Goal: Transaction & Acquisition: Download file/media

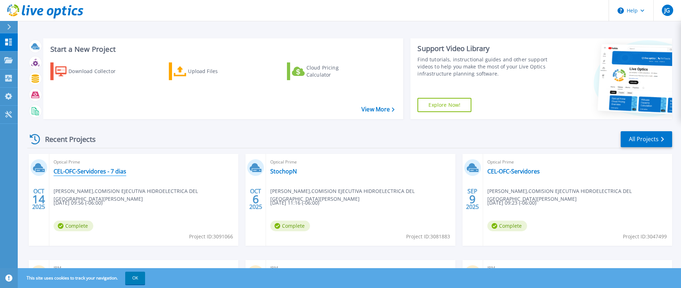
click at [120, 170] on link "CEL-OFC-Servidores - 7 dias" at bounding box center [90, 171] width 73 height 7
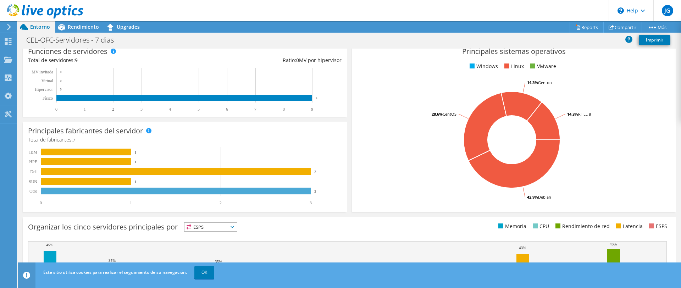
scroll to position [145, 0]
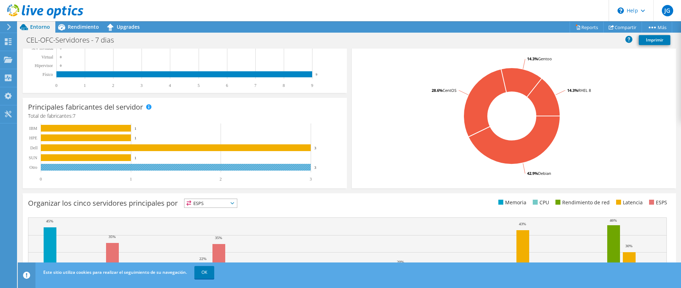
click at [241, 164] on rect at bounding box center [176, 167] width 270 height 7
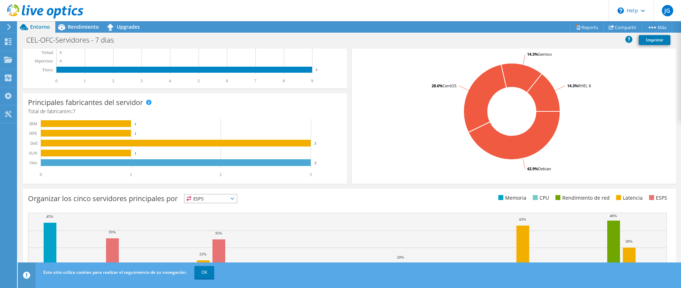
scroll to position [0, 0]
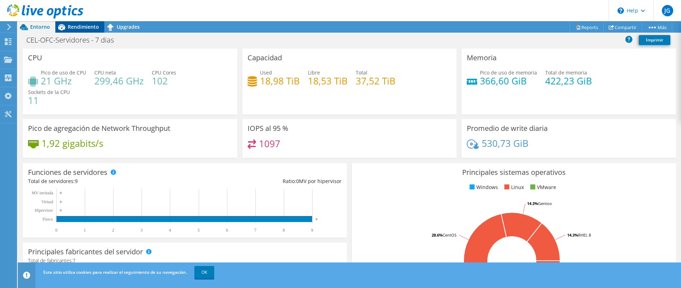
click at [87, 26] on span "Rendimiento" at bounding box center [83, 26] width 31 height 7
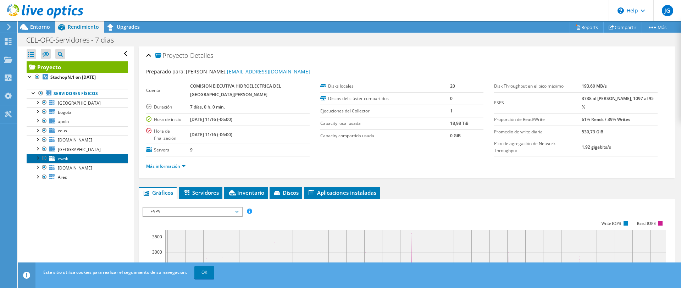
click at [69, 159] on link "ewok" at bounding box center [77, 158] width 101 height 9
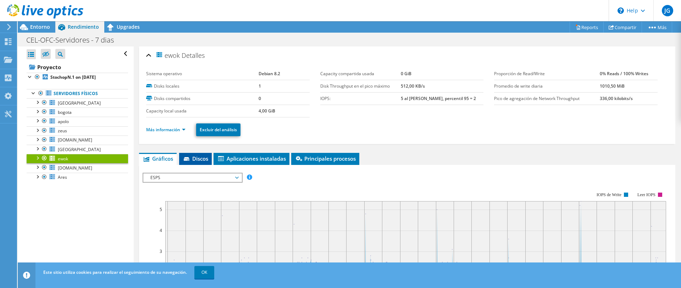
click at [203, 158] on span "Discos" at bounding box center [196, 158] width 26 height 7
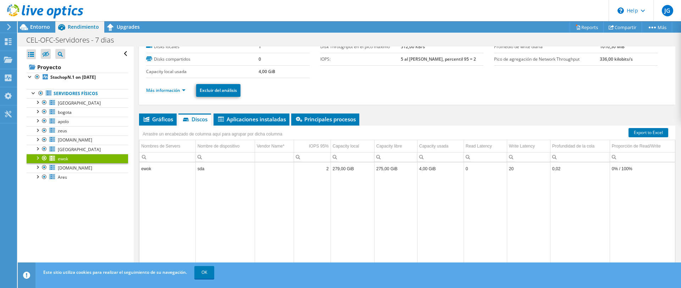
scroll to position [68, 0]
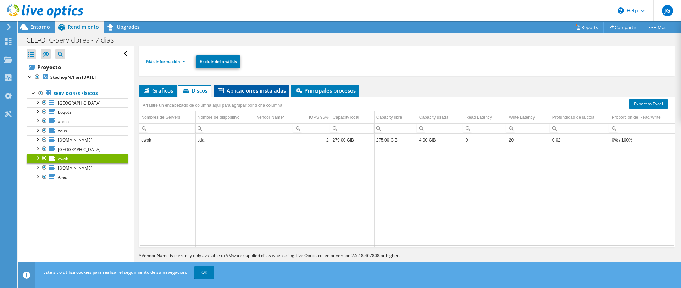
click at [265, 85] on li "Aplicaciones instaladas" at bounding box center [251, 91] width 76 height 12
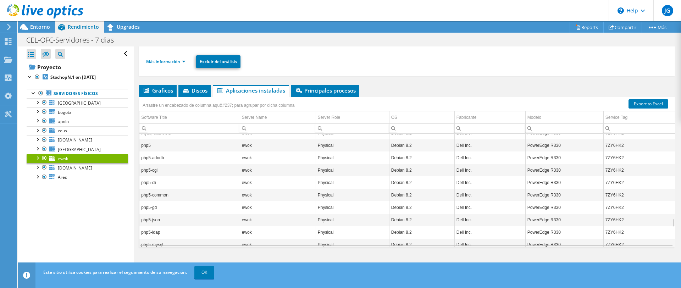
scroll to position [1416, 0]
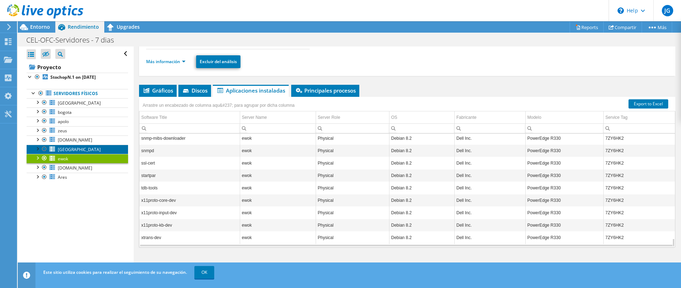
click at [93, 148] on link "[GEOGRAPHIC_DATA]" at bounding box center [77, 149] width 101 height 9
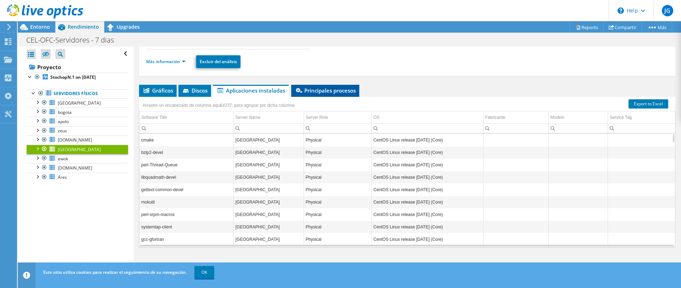
click at [328, 89] on span "Principales procesos" at bounding box center [325, 90] width 61 height 7
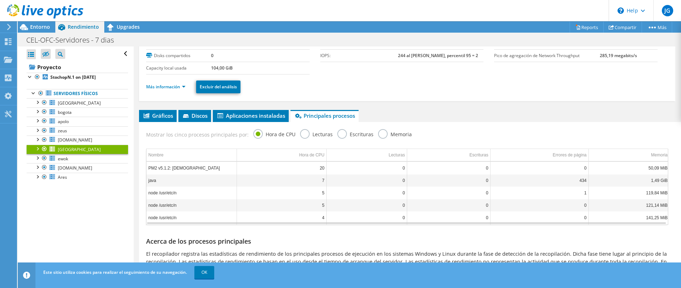
scroll to position [0, 0]
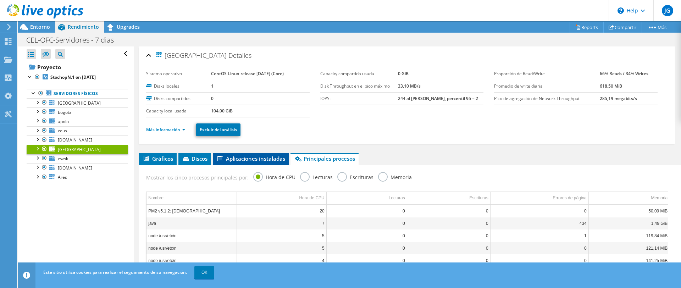
click at [248, 158] on span "Aplicaciones instaladas" at bounding box center [250, 158] width 69 height 7
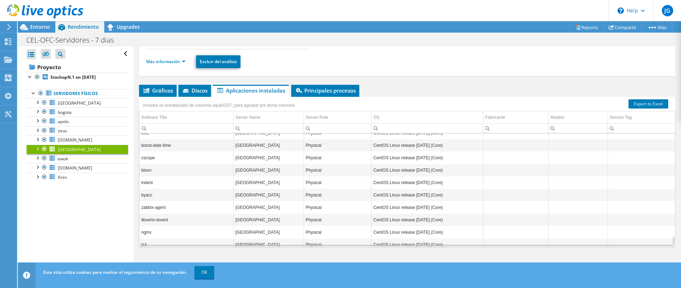
scroll to position [1255, 0]
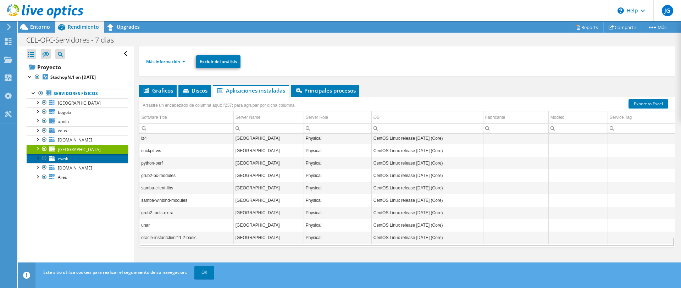
click at [63, 156] on link "ewok" at bounding box center [77, 158] width 101 height 9
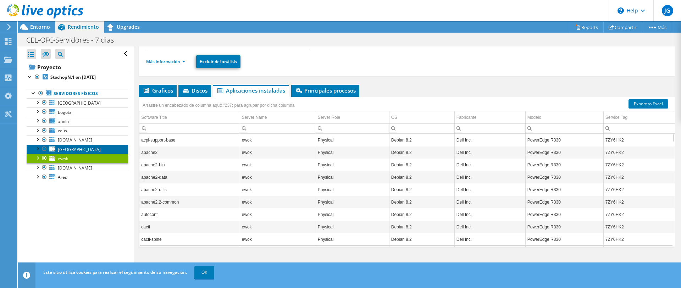
click at [80, 149] on link "[GEOGRAPHIC_DATA]" at bounding box center [77, 149] width 101 height 9
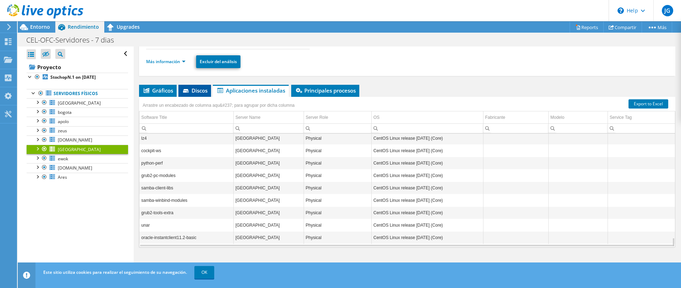
click at [200, 91] on span "Discos" at bounding box center [195, 90] width 26 height 7
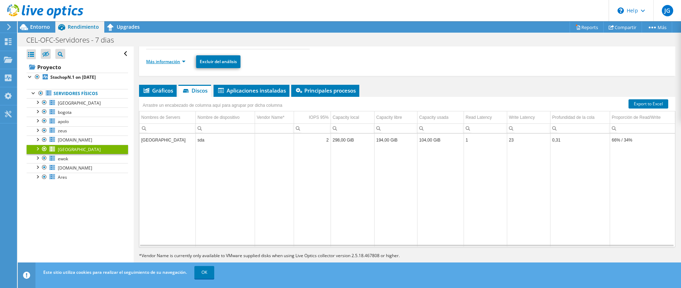
click at [158, 62] on link "Más información" at bounding box center [165, 61] width 39 height 6
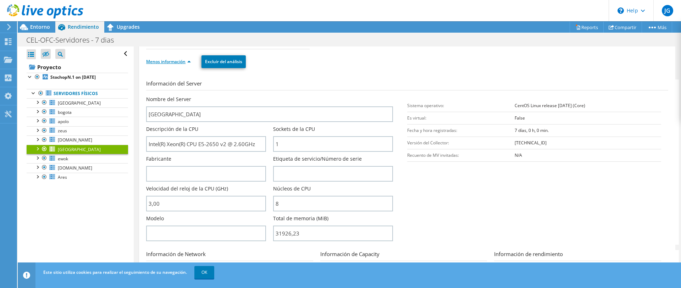
click at [177, 61] on link "Menos información" at bounding box center [168, 61] width 45 height 6
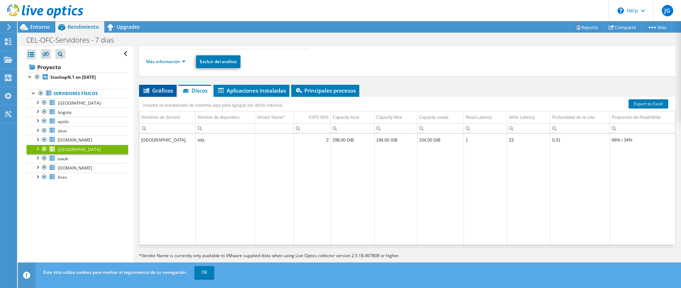
click at [167, 88] on span "Gráficos" at bounding box center [157, 90] width 30 height 7
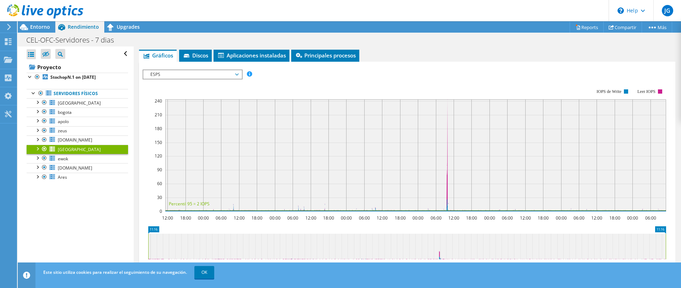
scroll to position [104, 0]
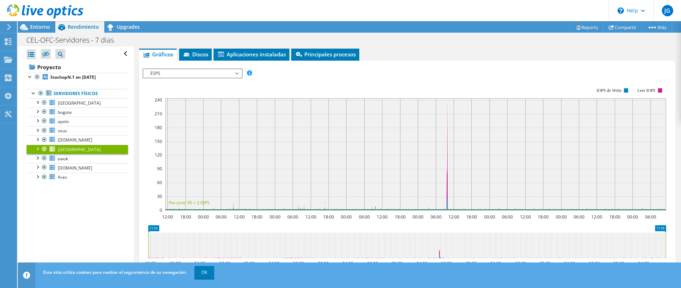
drag, startPoint x: 432, startPoint y: 114, endPoint x: 466, endPoint y: 141, distance: 43.3
click at [466, 141] on g at bounding box center [415, 148] width 500 height 96
drag, startPoint x: 408, startPoint y: 143, endPoint x: 502, endPoint y: 179, distance: 100.8
click at [502, 179] on rect at bounding box center [415, 154] width 500 height 112
click at [430, 194] on rect at bounding box center [415, 154] width 500 height 112
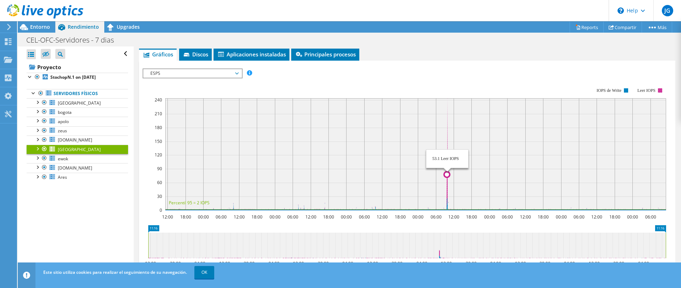
click at [447, 193] on icon at bounding box center [415, 154] width 500 height 112
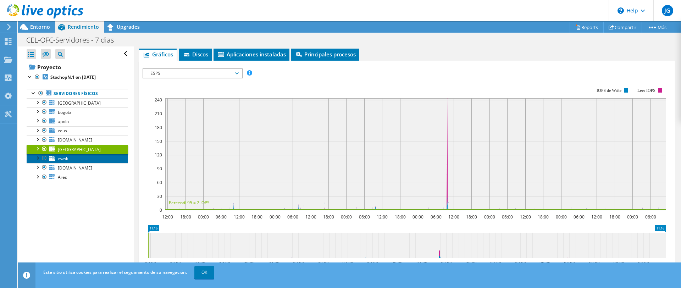
click at [69, 161] on link "ewok" at bounding box center [77, 158] width 101 height 9
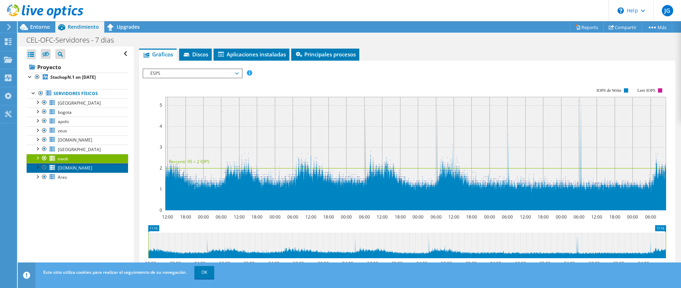
click at [84, 169] on span "[DOMAIN_NAME]" at bounding box center [75, 168] width 34 height 6
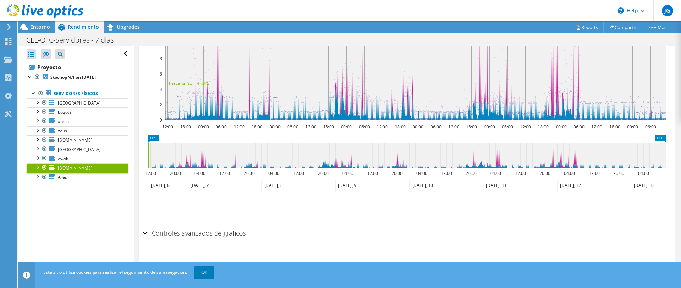
scroll to position [0, 0]
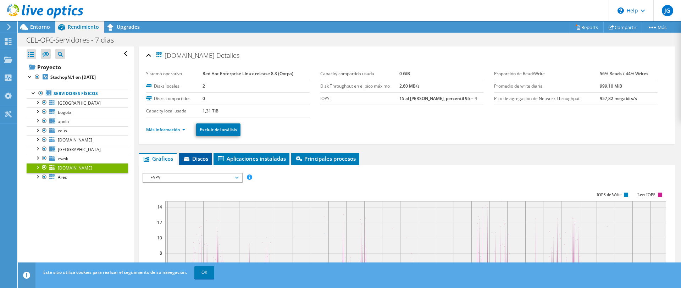
click at [205, 155] on span "Discos" at bounding box center [196, 158] width 26 height 7
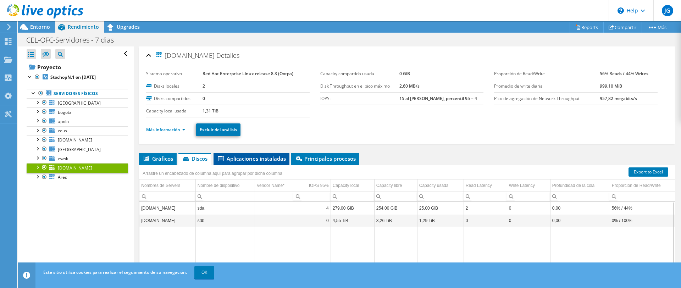
click at [256, 156] on span "Aplicaciones instaladas" at bounding box center [251, 158] width 69 height 7
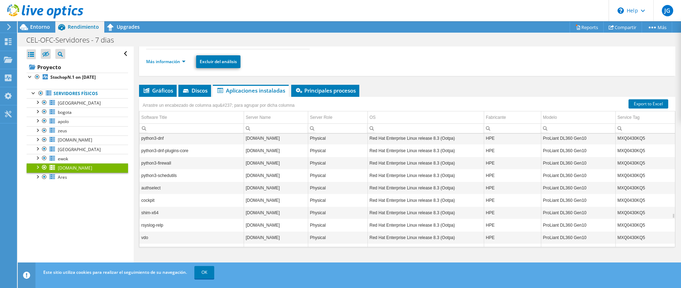
scroll to position [1871, 0]
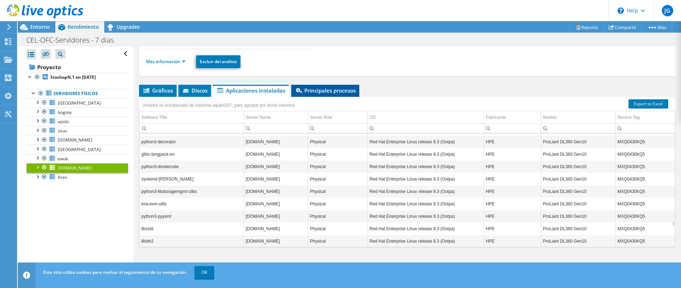
click at [342, 92] on span "Principales procesos" at bounding box center [325, 90] width 61 height 7
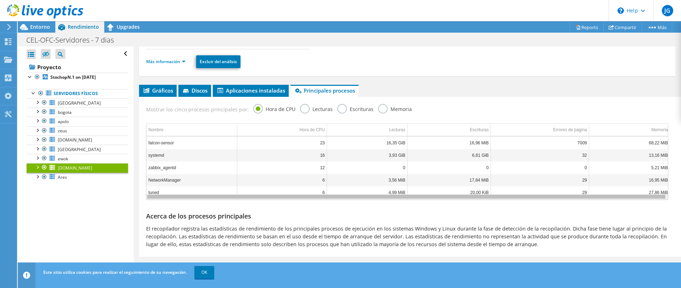
scroll to position [0, 2]
drag, startPoint x: 492, startPoint y: 196, endPoint x: 517, endPoint y: 195, distance: 24.9
click at [517, 195] on body "JG Usuario final [PERSON_NAME] [EMAIL_ADDRESS][DOMAIN_NAME] COMISION EJECUTIVA …" at bounding box center [340, 144] width 681 height 288
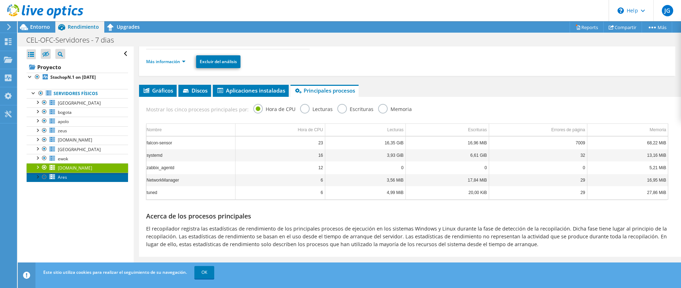
click at [64, 175] on span "Ares" at bounding box center [62, 177] width 9 height 6
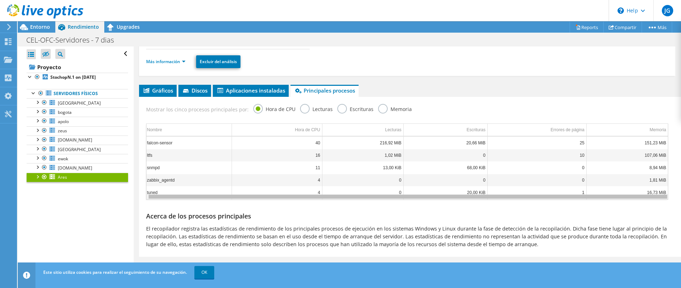
scroll to position [0, 0]
drag, startPoint x: 173, startPoint y: 196, endPoint x: 182, endPoint y: 199, distance: 10.0
click at [183, 200] on body "JG Usuario final [PERSON_NAME] [EMAIL_ADDRESS][DOMAIN_NAME] COMISION EJECUTIVA …" at bounding box center [340, 144] width 681 height 288
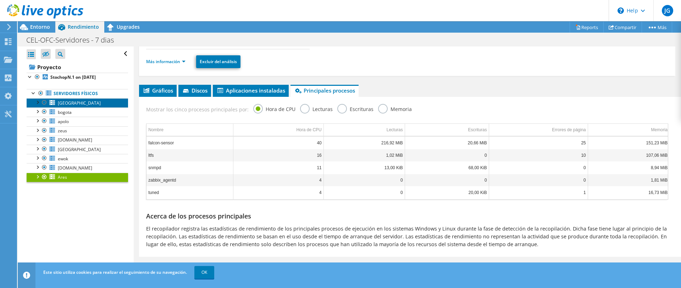
click at [78, 101] on link "[GEOGRAPHIC_DATA]" at bounding box center [77, 102] width 101 height 9
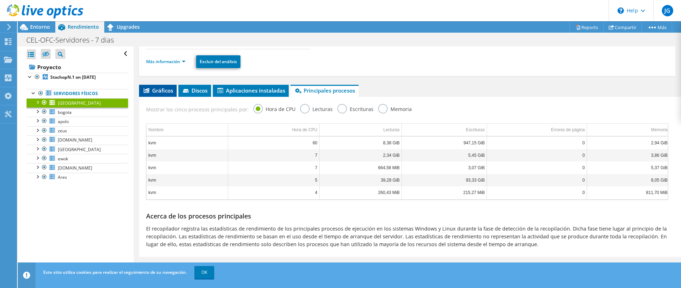
click at [159, 88] on span "Gráficos" at bounding box center [157, 90] width 30 height 7
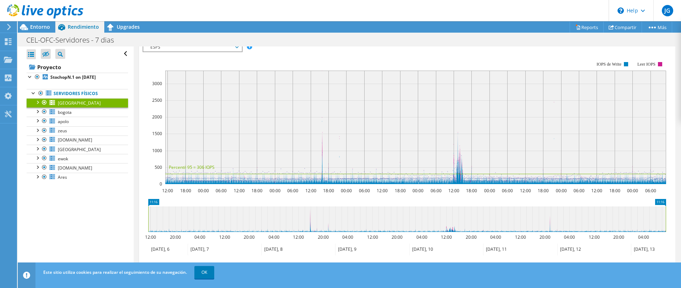
scroll to position [140, 0]
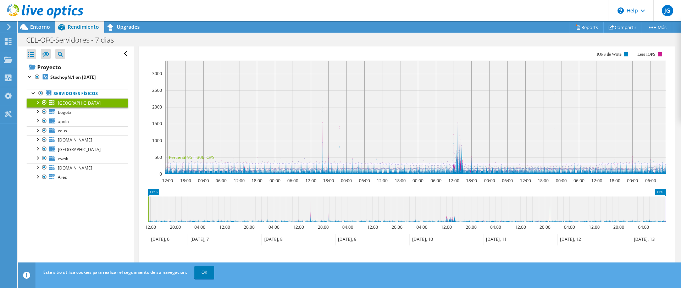
drag, startPoint x: 432, startPoint y: 133, endPoint x: 452, endPoint y: 196, distance: 66.1
click at [452, 196] on section "Workload Concentration: 12:00 18:00 00:00 06:00 12:00 18:00 00:00 06:00 12:00 1…" at bounding box center [406, 159] width 529 height 234
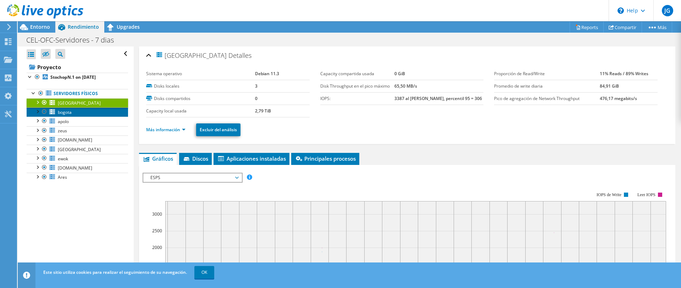
click at [79, 111] on link "bogota" at bounding box center [77, 111] width 101 height 9
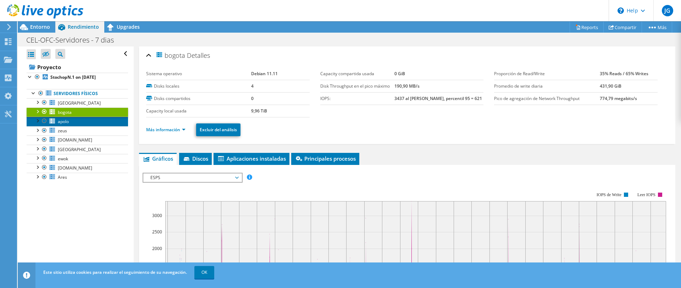
click at [86, 122] on link "apolo" at bounding box center [77, 121] width 101 height 9
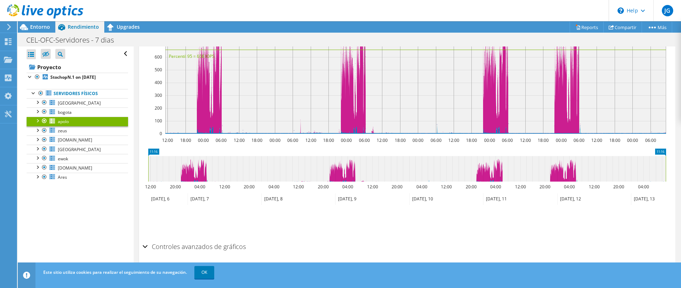
scroll to position [194, 0]
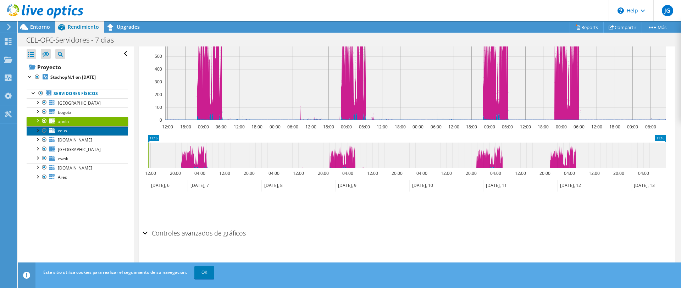
click at [79, 132] on link "zeus" at bounding box center [77, 130] width 101 height 9
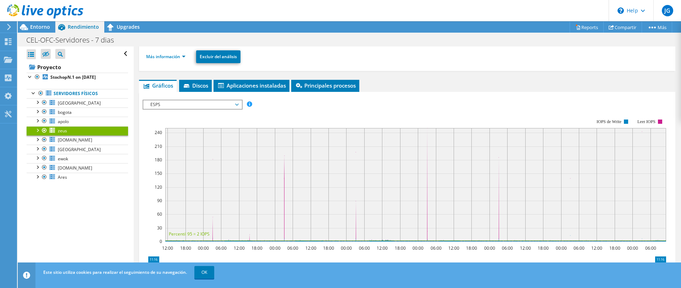
scroll to position [77, 0]
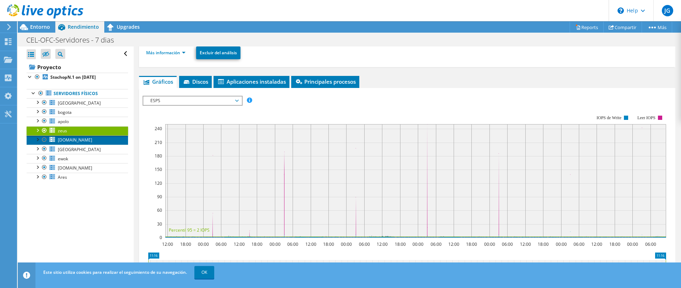
click at [108, 138] on link "[DOMAIN_NAME]" at bounding box center [77, 139] width 101 height 9
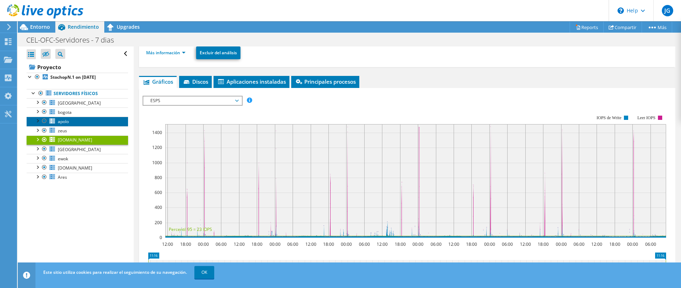
click at [81, 123] on link "apolo" at bounding box center [77, 121] width 101 height 9
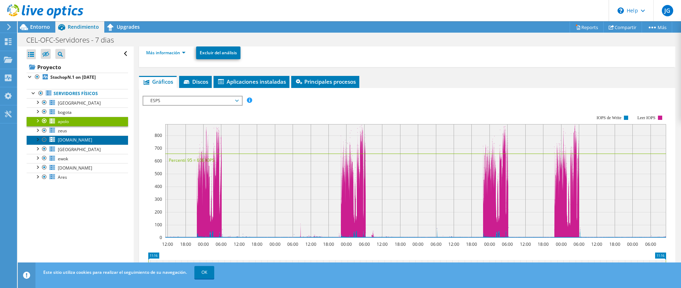
click at [71, 141] on span "[DOMAIN_NAME]" at bounding box center [75, 140] width 34 height 6
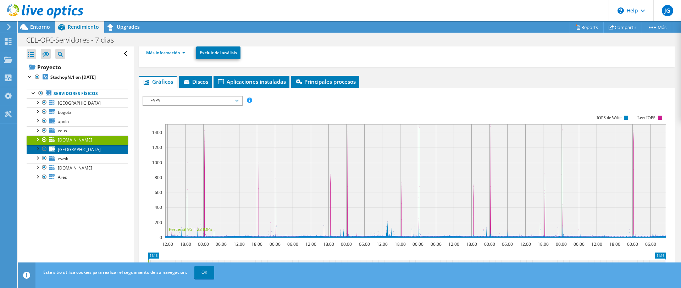
click at [64, 151] on span "[GEOGRAPHIC_DATA]" at bounding box center [79, 149] width 43 height 6
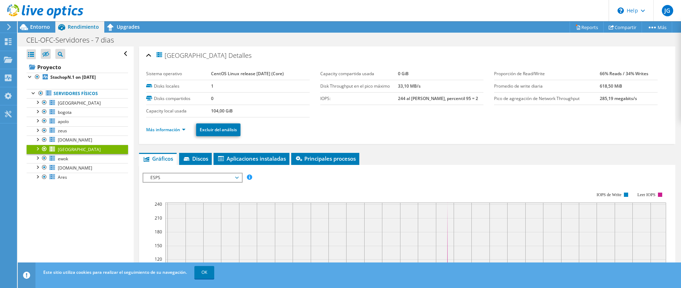
scroll to position [77, 0]
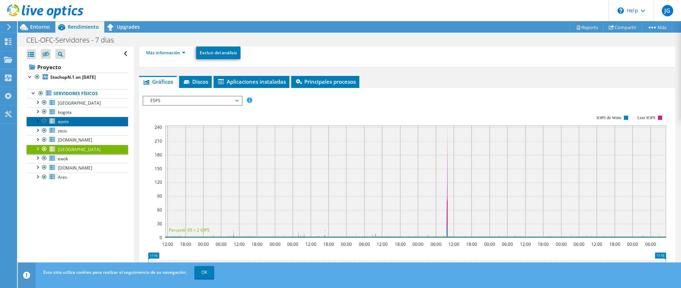
click at [63, 120] on span "apolo" at bounding box center [63, 121] width 11 height 6
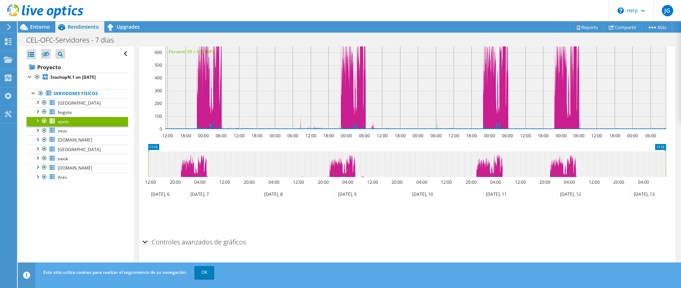
scroll to position [194, 0]
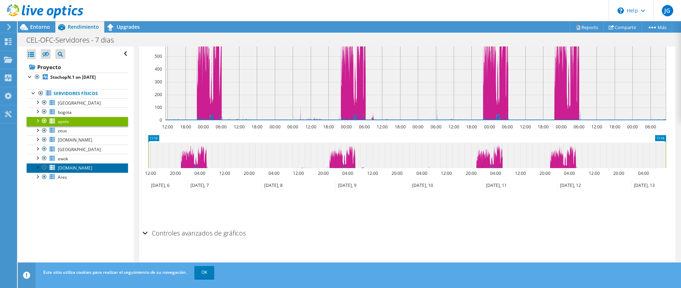
click at [67, 165] on span "[DOMAIN_NAME]" at bounding box center [75, 168] width 34 height 6
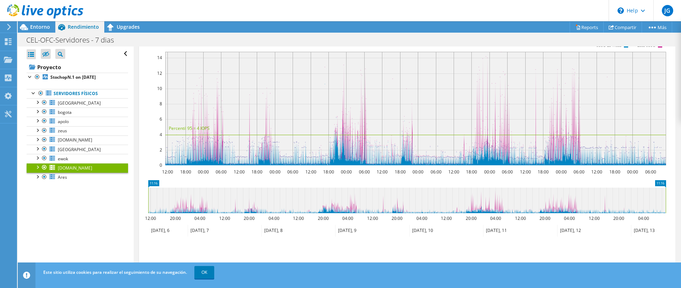
scroll to position [185, 0]
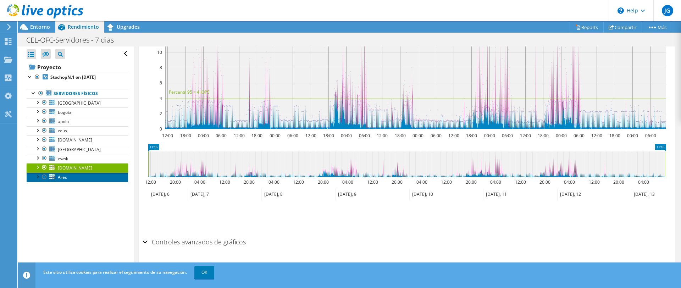
click at [65, 178] on span "Ares" at bounding box center [62, 177] width 9 height 6
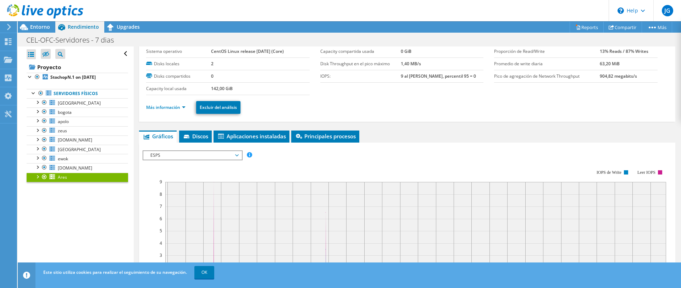
scroll to position [0, 0]
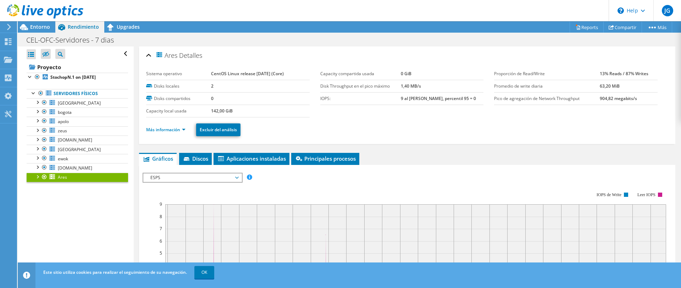
click at [526, 94] on td "Pico de agregación de Network Throughput" at bounding box center [547, 98] width 106 height 12
click at [181, 124] on ul "Más información Excluir del análisis" at bounding box center [407, 129] width 522 height 15
click at [184, 128] on link "Más información" at bounding box center [165, 130] width 39 height 6
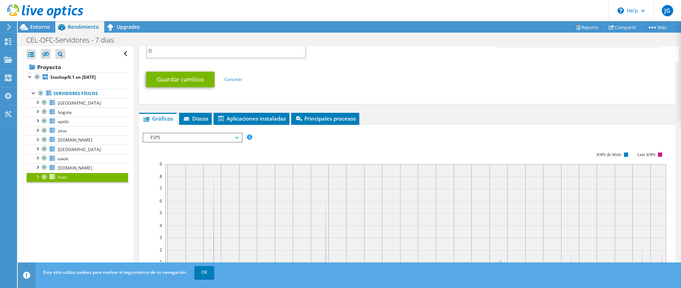
scroll to position [470, 0]
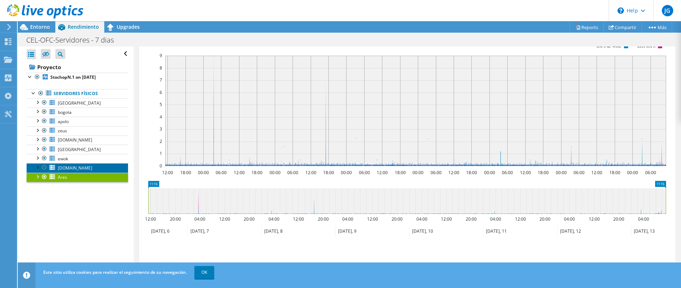
click at [74, 168] on span "[DOMAIN_NAME]" at bounding box center [75, 168] width 34 height 6
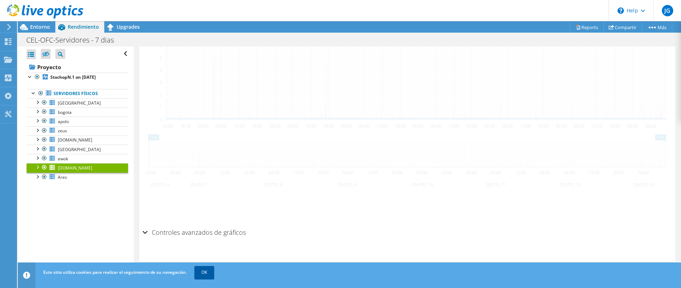
click at [205, 271] on link "OK" at bounding box center [204, 272] width 20 height 13
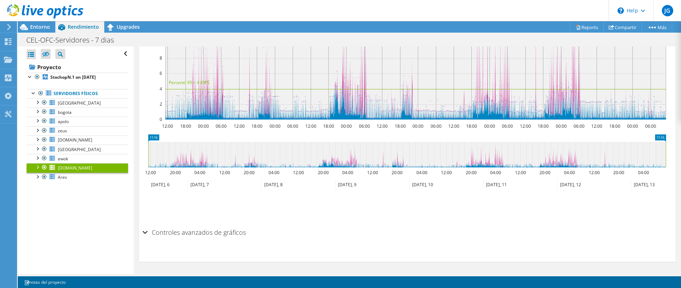
scroll to position [149, 0]
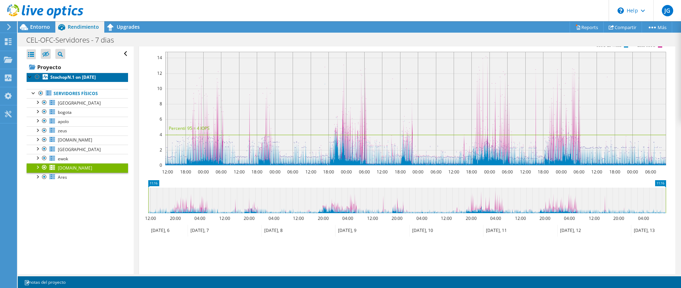
click at [55, 73] on link "StochopN.1 on [DATE]" at bounding box center [77, 77] width 101 height 9
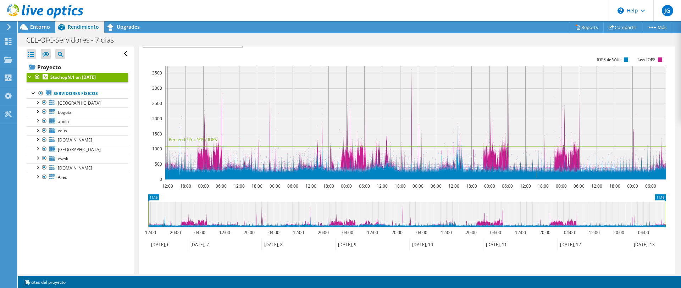
scroll to position [163, 0]
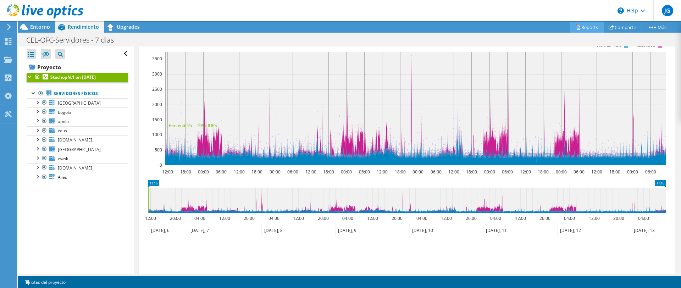
click at [594, 27] on link "Reports" at bounding box center [586, 27] width 34 height 11
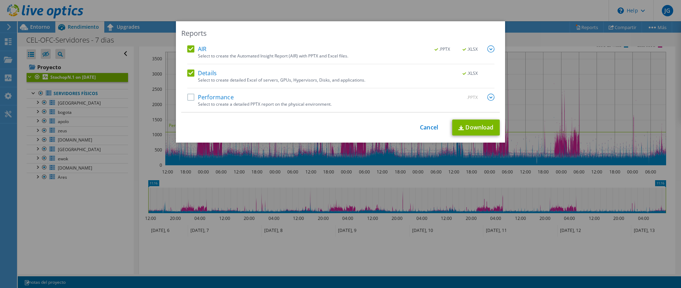
click at [220, 100] on label "Performance" at bounding box center [210, 97] width 46 height 7
click at [0, 0] on input "Performance" at bounding box center [0, 0] width 0 height 0
click at [220, 100] on label "Performance" at bounding box center [210, 97] width 46 height 7
click at [0, 0] on input "Performance" at bounding box center [0, 0] width 0 height 0
click at [390, 100] on div "Performance .PPTX" at bounding box center [340, 98] width 307 height 8
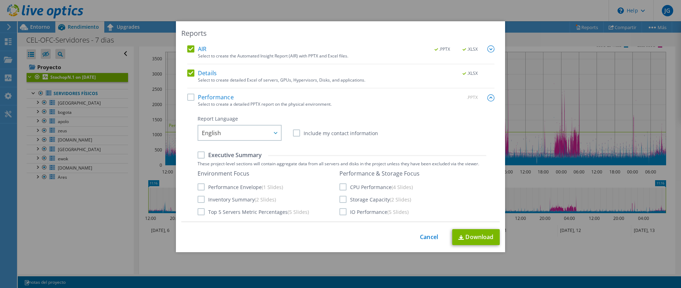
click at [196, 97] on label "Performance" at bounding box center [210, 97] width 46 height 7
click at [0, 0] on input "Performance" at bounding box center [0, 0] width 0 height 0
click at [254, 134] on span "English" at bounding box center [241, 132] width 79 height 15
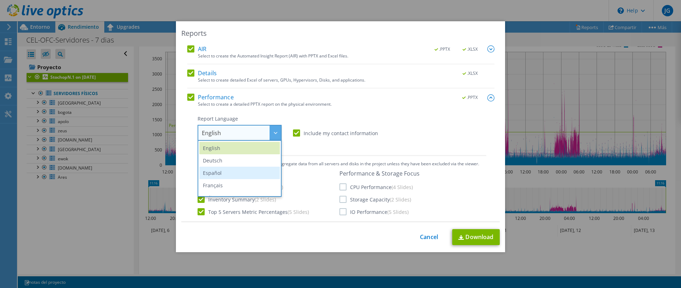
click at [241, 173] on li "Español" at bounding box center [239, 173] width 80 height 12
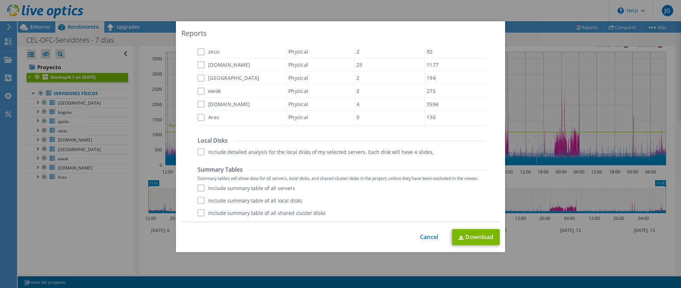
scroll to position [6, 0]
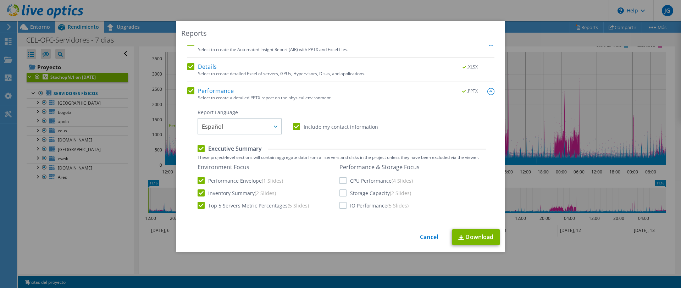
click at [386, 238] on div "This process may take a while, please wait... Cancel Download" at bounding box center [340, 237] width 318 height 16
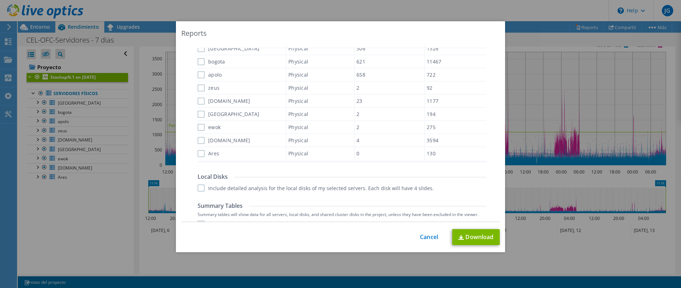
scroll to position [115, 0]
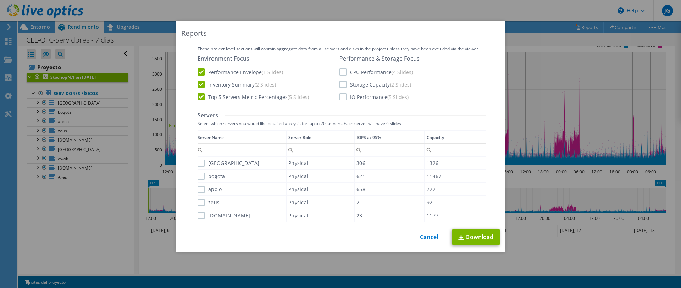
click at [459, 121] on label "Select which servers you would like detailed analysis for, up to 20 servers. Ea…" at bounding box center [341, 123] width 289 height 5
click at [203, 163] on label "[GEOGRAPHIC_DATA]" at bounding box center [228, 162] width 62 height 7
click at [0, 0] on input "[GEOGRAPHIC_DATA]" at bounding box center [0, 0] width 0 height 0
click at [202, 173] on label "bogota" at bounding box center [211, 176] width 28 height 7
click at [0, 0] on input "bogota" at bounding box center [0, 0] width 0 height 0
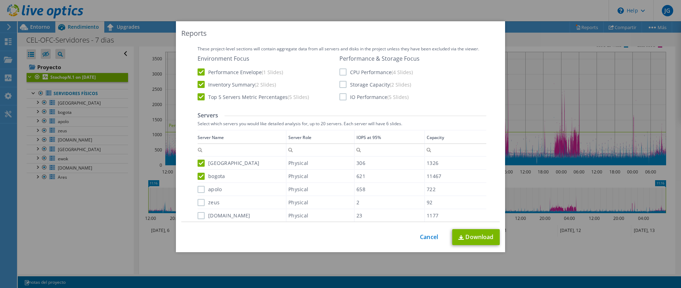
click at [201, 191] on label "apolo" at bounding box center [209, 189] width 24 height 7
click at [0, 0] on input "apolo" at bounding box center [0, 0] width 0 height 0
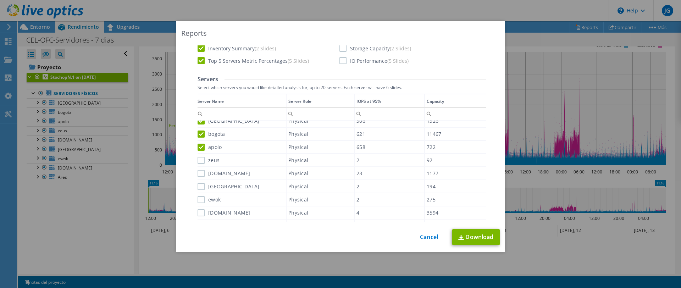
click at [202, 176] on label "[DOMAIN_NAME]" at bounding box center [223, 173] width 53 height 7
click at [0, 0] on input "[DOMAIN_NAME]" at bounding box center [0, 0] width 0 height 0
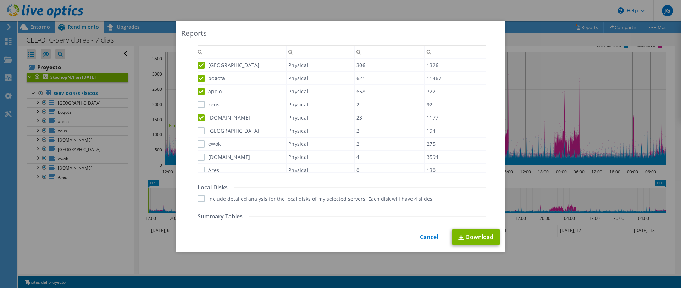
scroll to position [223, 0]
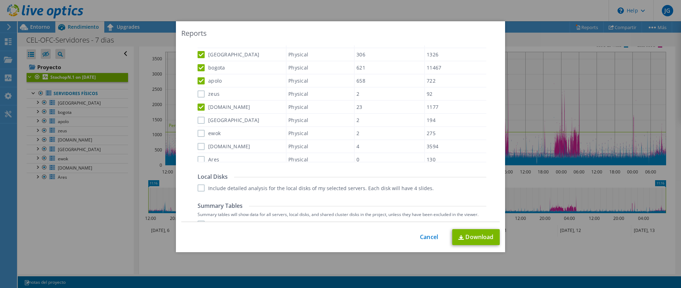
click at [203, 143] on label "[DOMAIN_NAME]" at bounding box center [223, 146] width 53 height 7
click at [0, 0] on input "[DOMAIN_NAME]" at bounding box center [0, 0] width 0 height 0
click at [201, 134] on label "ewok" at bounding box center [208, 133] width 23 height 7
click at [0, 0] on input "ewok" at bounding box center [0, 0] width 0 height 0
click at [203, 119] on label "[GEOGRAPHIC_DATA]" at bounding box center [228, 120] width 62 height 7
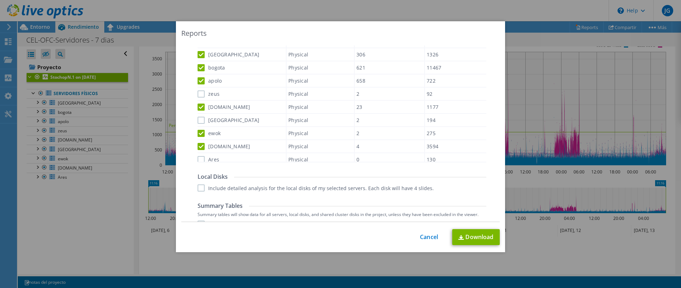
click at [0, 0] on input "[GEOGRAPHIC_DATA]" at bounding box center [0, 0] width 0 height 0
click at [197, 92] on label "zeus" at bounding box center [208, 93] width 22 height 7
click at [0, 0] on input "zeus" at bounding box center [0, 0] width 0 height 0
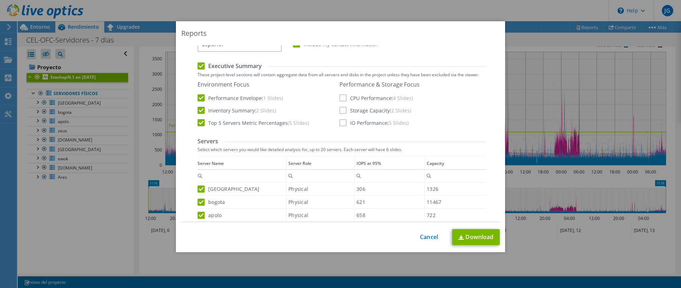
scroll to position [79, 0]
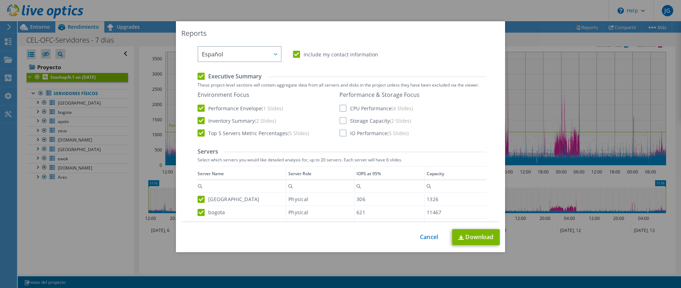
click at [349, 161] on label "Select which servers you would like detailed analysis for, up to 20 servers. Ea…" at bounding box center [341, 159] width 289 height 5
click at [358, 159] on label "Select which servers you would like detailed analysis for, up to 20 servers. Ea…" at bounding box center [341, 159] width 289 height 5
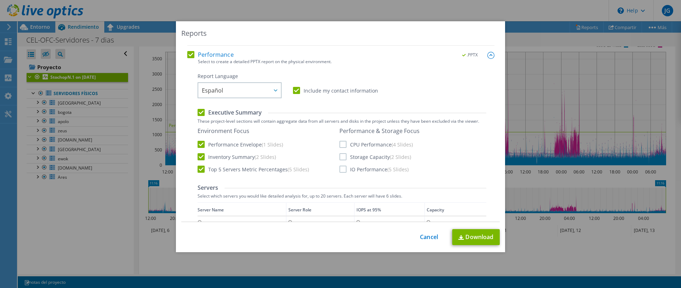
click at [343, 144] on label "CPU Performance (4 Slides)" at bounding box center [375, 144] width 73 height 7
click at [0, 0] on input "CPU Performance (4 Slides)" at bounding box center [0, 0] width 0 height 0
click at [341, 153] on label "Storage Capacity (2 Slides)" at bounding box center [375, 156] width 72 height 7
click at [0, 0] on input "Storage Capacity (2 Slides)" at bounding box center [0, 0] width 0 height 0
click at [343, 170] on label "IO Performance (5 Slides)" at bounding box center [373, 169] width 69 height 7
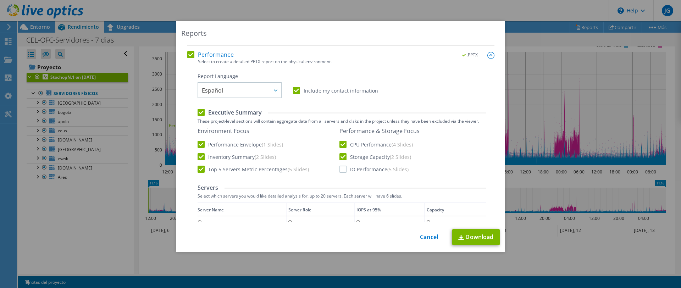
click at [0, 0] on input "IO Performance (5 Slides)" at bounding box center [0, 0] width 0 height 0
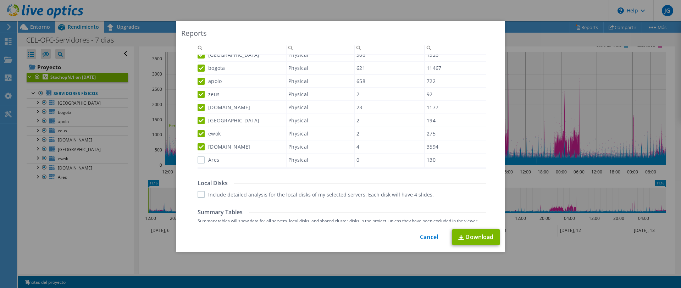
scroll to position [259, 0]
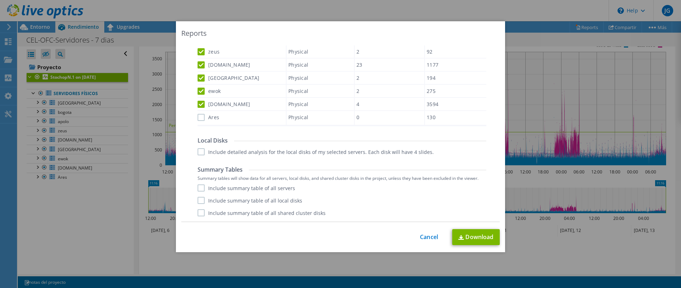
click at [380, 153] on label "Include detailed analysis for the local disks of my selected servers. Each disk…" at bounding box center [315, 151] width 236 height 7
click at [0, 0] on input "Include detailed analysis for the local disks of my selected servers. Each disk…" at bounding box center [0, 0] width 0 height 0
click at [203, 190] on label "Include summary table of all servers" at bounding box center [245, 187] width 97 height 7
click at [0, 0] on input "Include summary table of all servers" at bounding box center [0, 0] width 0 height 0
click at [202, 202] on label "Include summary table of all local disks" at bounding box center [249, 200] width 105 height 7
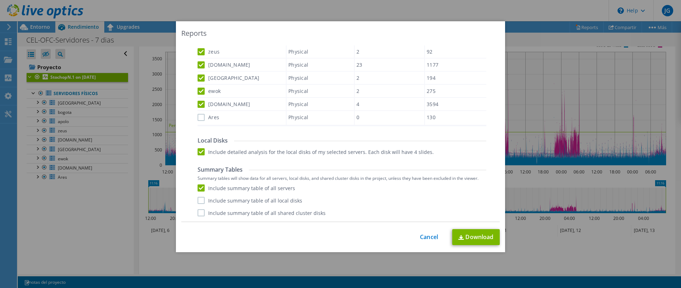
click at [0, 0] on input "Include summary table of all local disks" at bounding box center [0, 0] width 0 height 0
click at [201, 216] on div "Performance .PPTX Select to create a detailed PPTX report on the physical envir…" at bounding box center [340, 27] width 307 height 387
click at [201, 213] on label "Include summary table of all shared cluster disks" at bounding box center [261, 212] width 128 height 7
click at [0, 0] on input "Include summary table of all shared cluster disks" at bounding box center [0, 0] width 0 height 0
click at [198, 114] on label "Ares" at bounding box center [208, 117] width 22 height 7
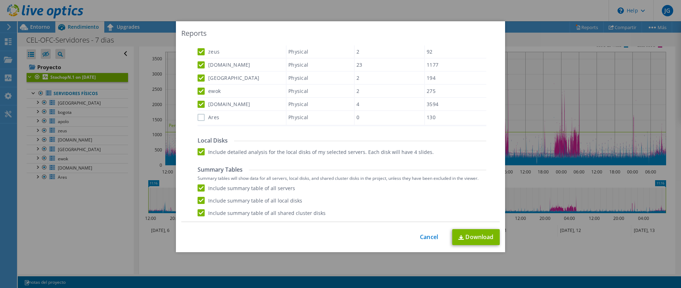
click at [0, 0] on input "Ares" at bounding box center [0, 0] width 0 height 0
click at [466, 233] on link "Download" at bounding box center [475, 237] width 47 height 16
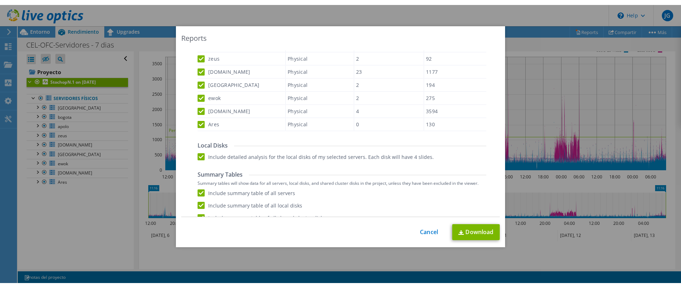
scroll to position [4, 0]
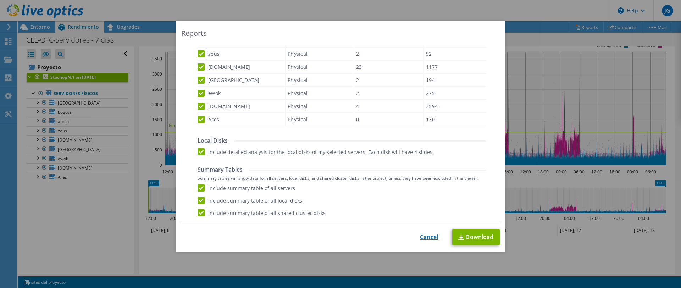
click at [431, 239] on link "Cancel" at bounding box center [429, 237] width 18 height 7
